Goal: Task Accomplishment & Management: Manage account settings

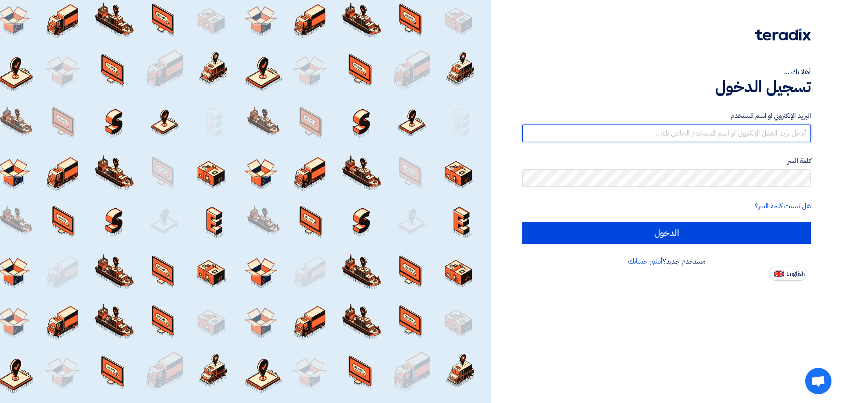
click at [753, 136] on input "text" at bounding box center [666, 133] width 288 height 18
type input "[EMAIL_ADDRESS][DOMAIN_NAME]"
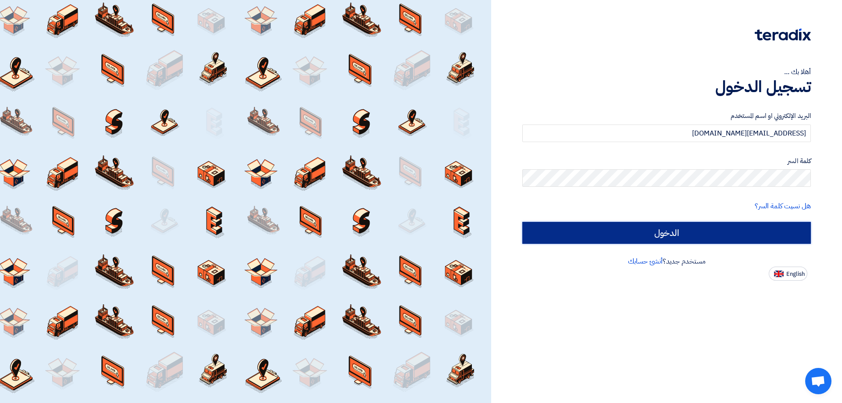
click at [730, 227] on input "الدخول" at bounding box center [666, 233] width 288 height 22
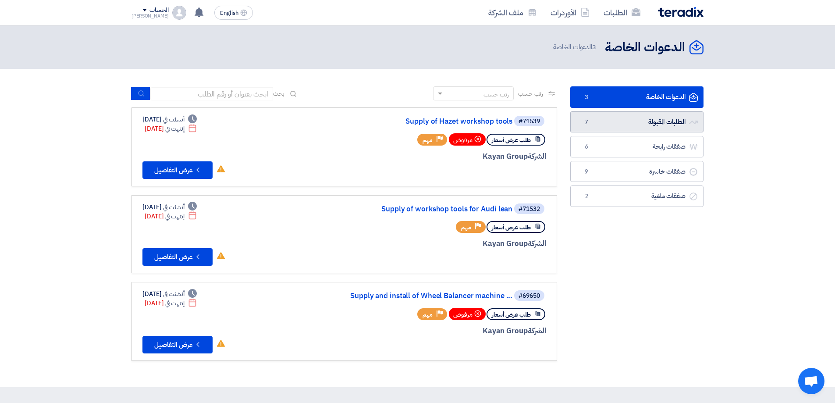
click at [656, 123] on link "الطلبات المقبولة الطلبات المقبولة 7" at bounding box center [636, 121] width 133 height 21
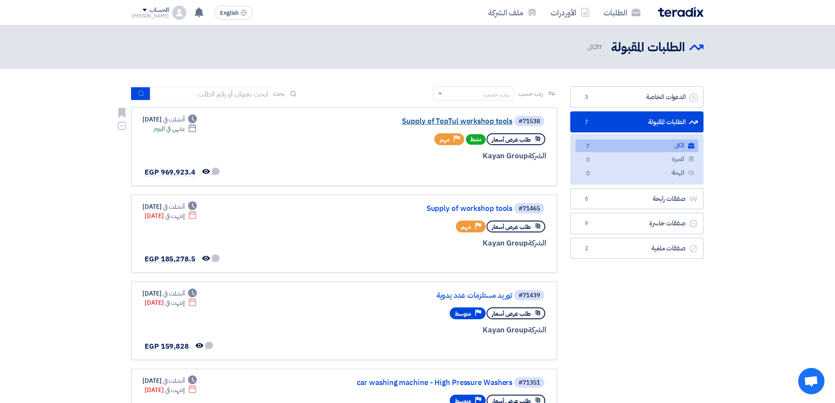
click at [472, 119] on link "Supply of TopTul workshop tools" at bounding box center [424, 121] width 175 height 8
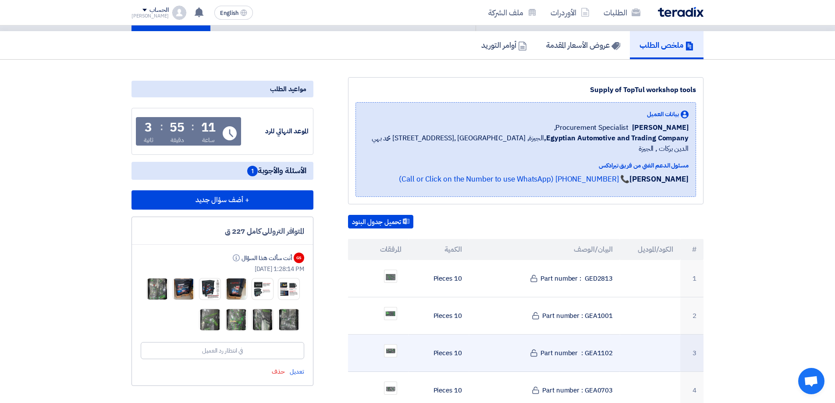
scroll to position [44, 0]
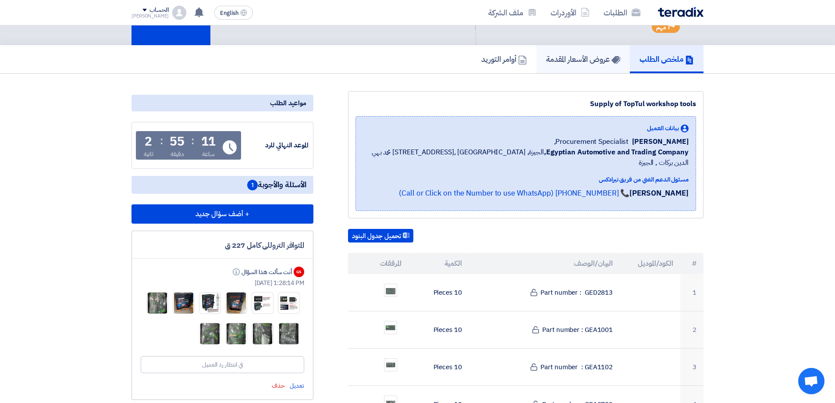
click at [572, 64] on h5 "عروض الأسعار المقدمة" at bounding box center [583, 59] width 74 height 10
